Goal: Information Seeking & Learning: Compare options

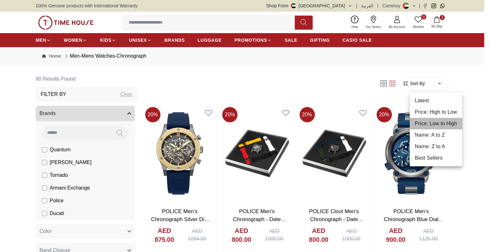
click at [439, 123] on li "Price: Low to High" at bounding box center [436, 123] width 53 height 11
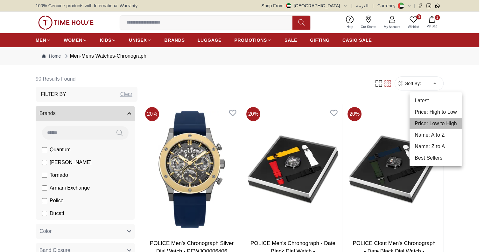
type input "*"
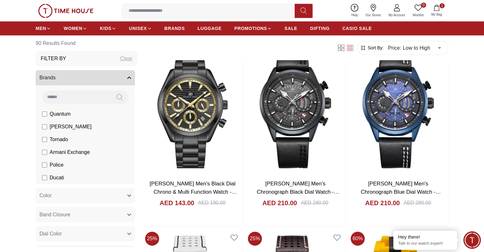
scroll to position [446, 0]
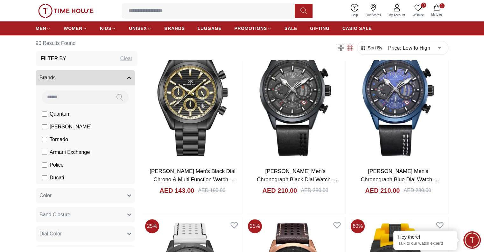
click at [117, 217] on button "Band Closure" at bounding box center [85, 214] width 99 height 15
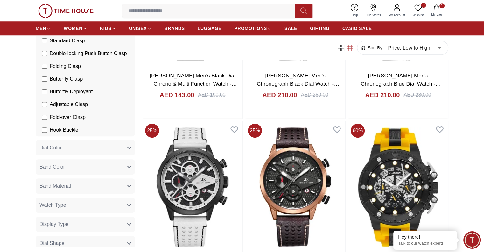
scroll to position [287, 0]
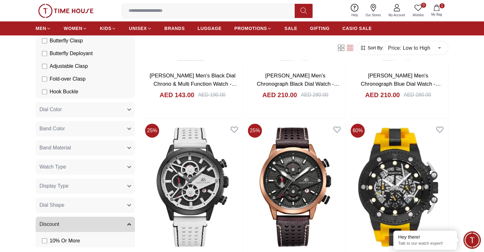
click at [79, 155] on button "Band Material" at bounding box center [85, 147] width 99 height 15
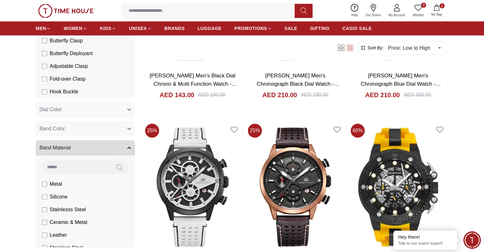
click at [68, 213] on span "Stainlesss Steel" at bounding box center [68, 210] width 36 height 8
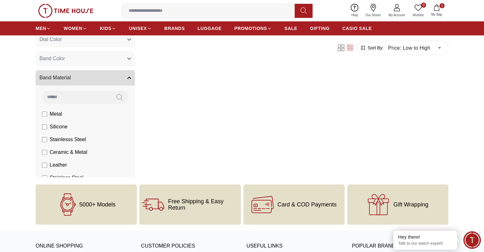
scroll to position [51, 0]
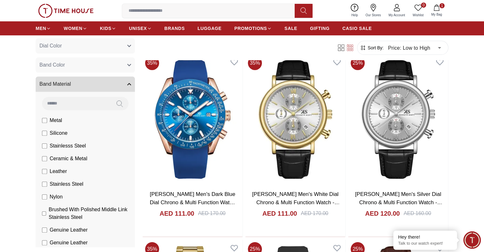
scroll to position [382, 0]
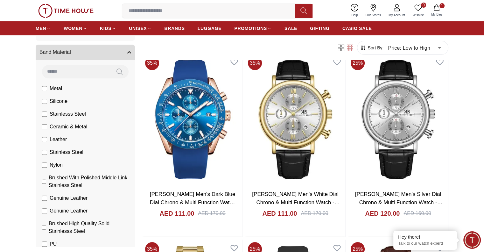
click at [64, 156] on span "Stainless Steel" at bounding box center [67, 152] width 34 height 8
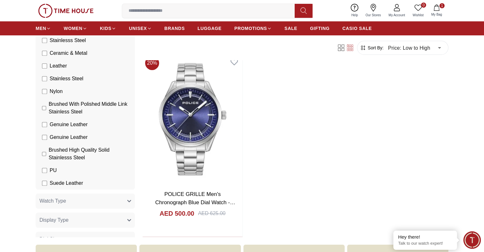
scroll to position [318, 0]
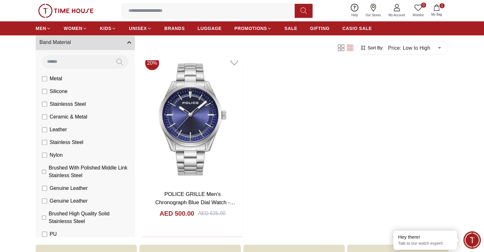
click at [55, 146] on span "Stainless Steel" at bounding box center [67, 143] width 34 height 8
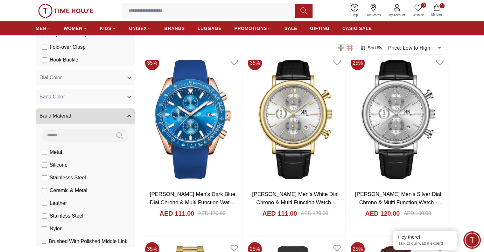
scroll to position [382, 0]
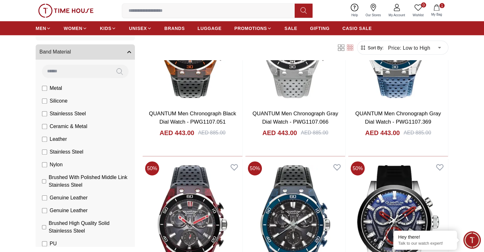
scroll to position [1516, 0]
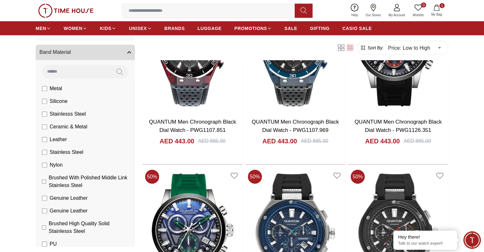
scroll to position [1643, 0]
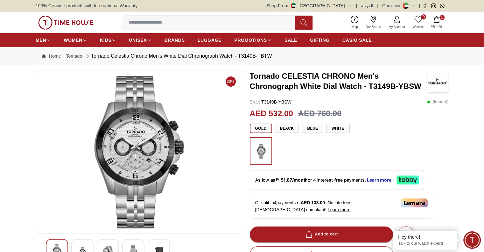
scroll to position [650, 0]
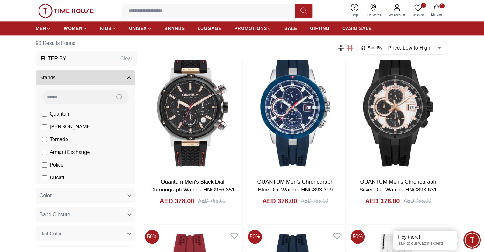
scroll to position [828, 0]
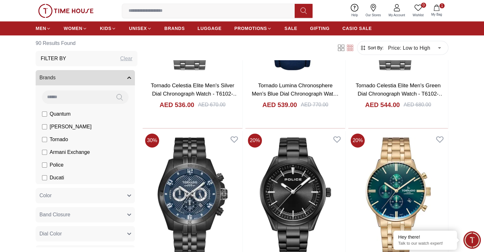
scroll to position [2962, 0]
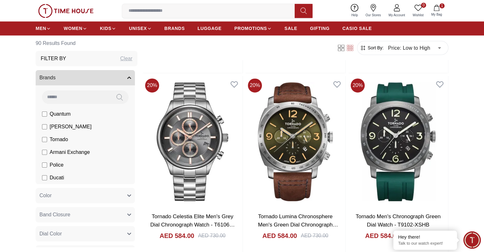
scroll to position [3376, 0]
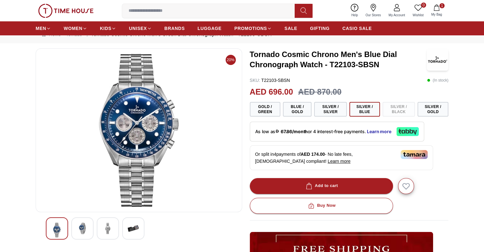
scroll to position [64, 0]
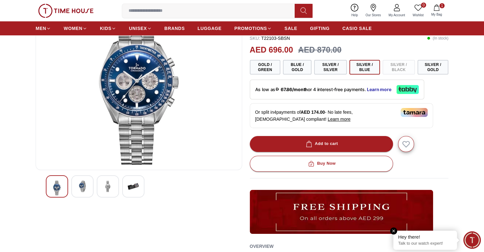
click at [441, 239] on div "Hey there!" at bounding box center [425, 237] width 54 height 6
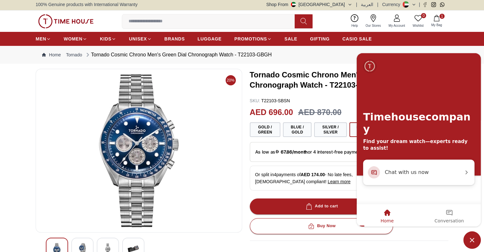
scroll to position [0, 0]
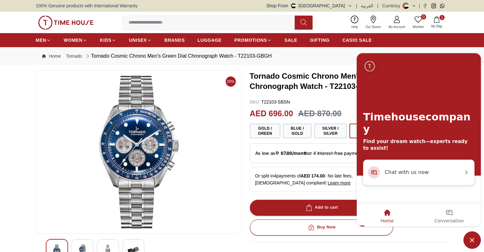
click at [354, 22] on icon at bounding box center [355, 20] width 8 height 8
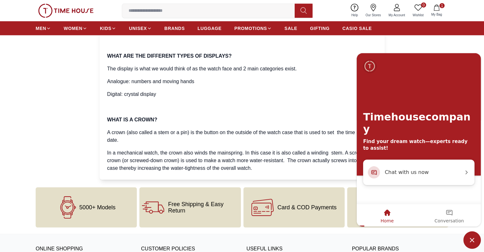
scroll to position [1688, 0]
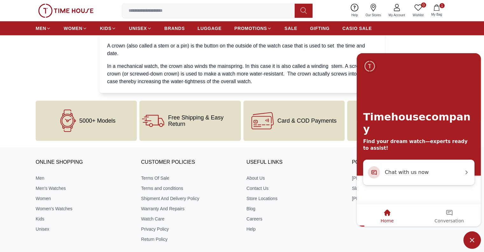
click at [376, 73] on img "Company logo" at bounding box center [370, 66] width 12 height 13
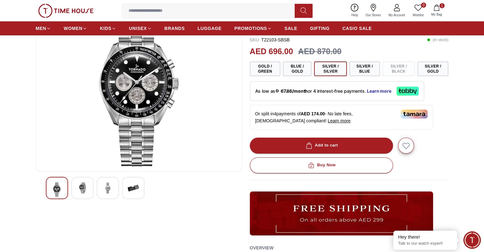
scroll to position [64, 0]
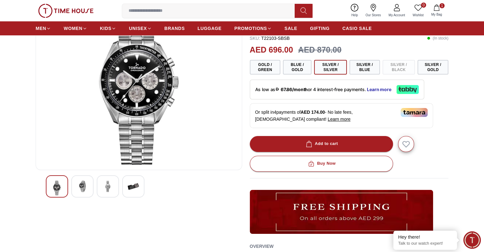
click at [84, 185] on img at bounding box center [82, 186] width 11 height 11
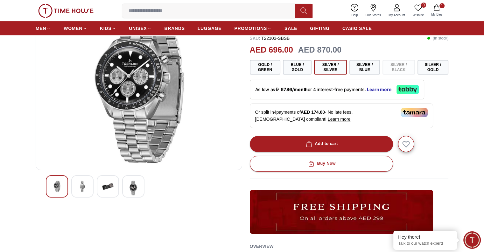
click at [84, 185] on img at bounding box center [82, 186] width 11 height 11
